Goal: Find specific page/section: Find specific page/section

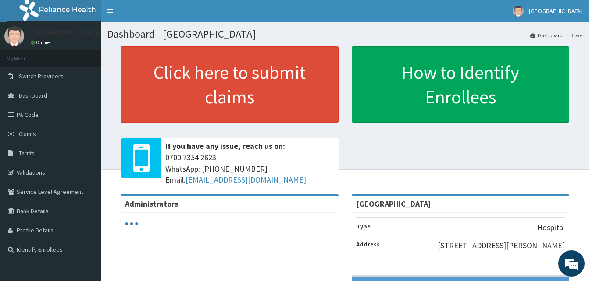
click at [126, 210] on div "Administrators" at bounding box center [230, 204] width 218 height 17
click at [38, 172] on link "Validations" at bounding box center [50, 172] width 101 height 19
click at [40, 173] on link "Validations" at bounding box center [50, 172] width 101 height 19
